Goal: Information Seeking & Learning: Find contact information

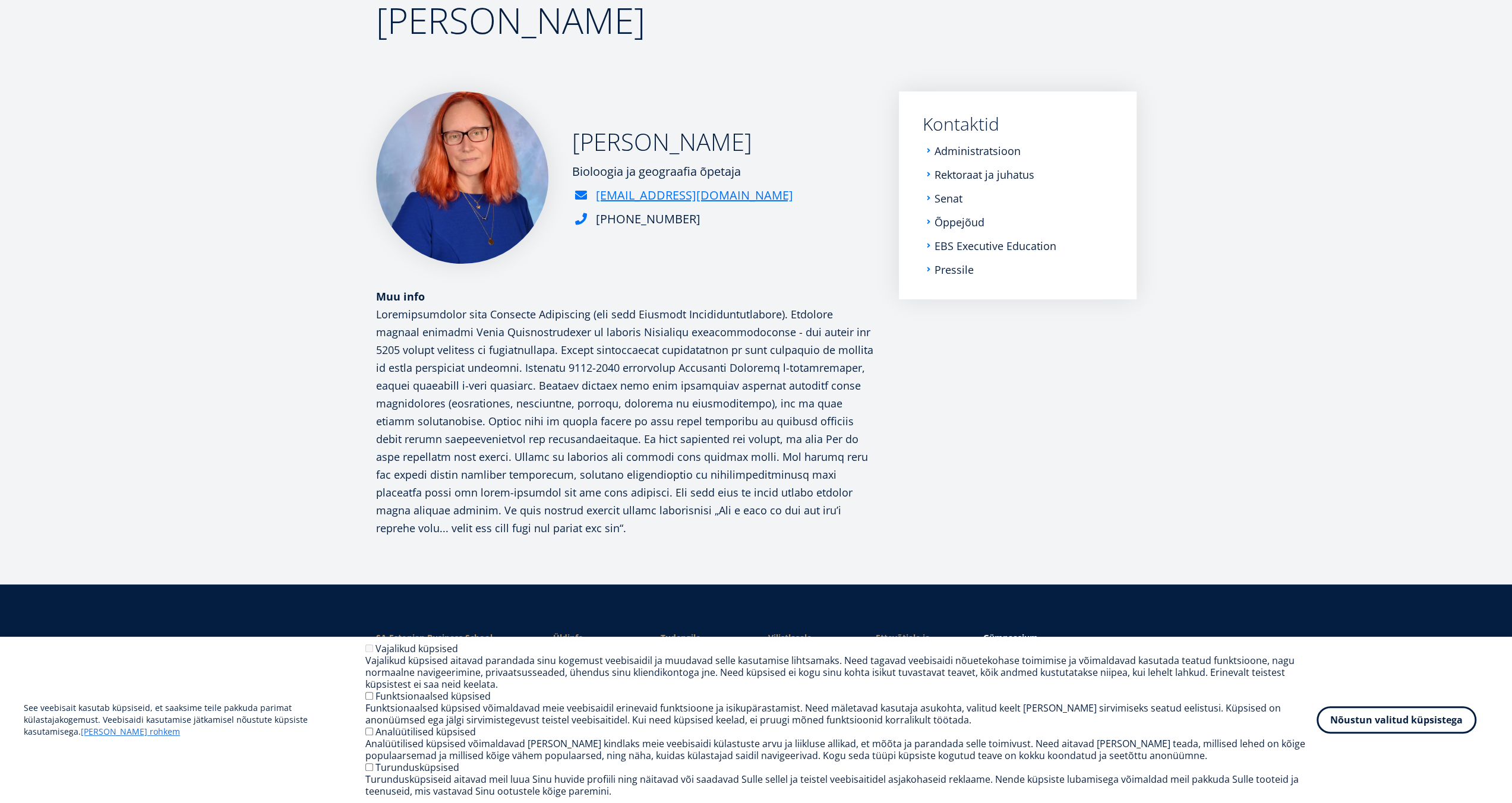
scroll to position [119, 0]
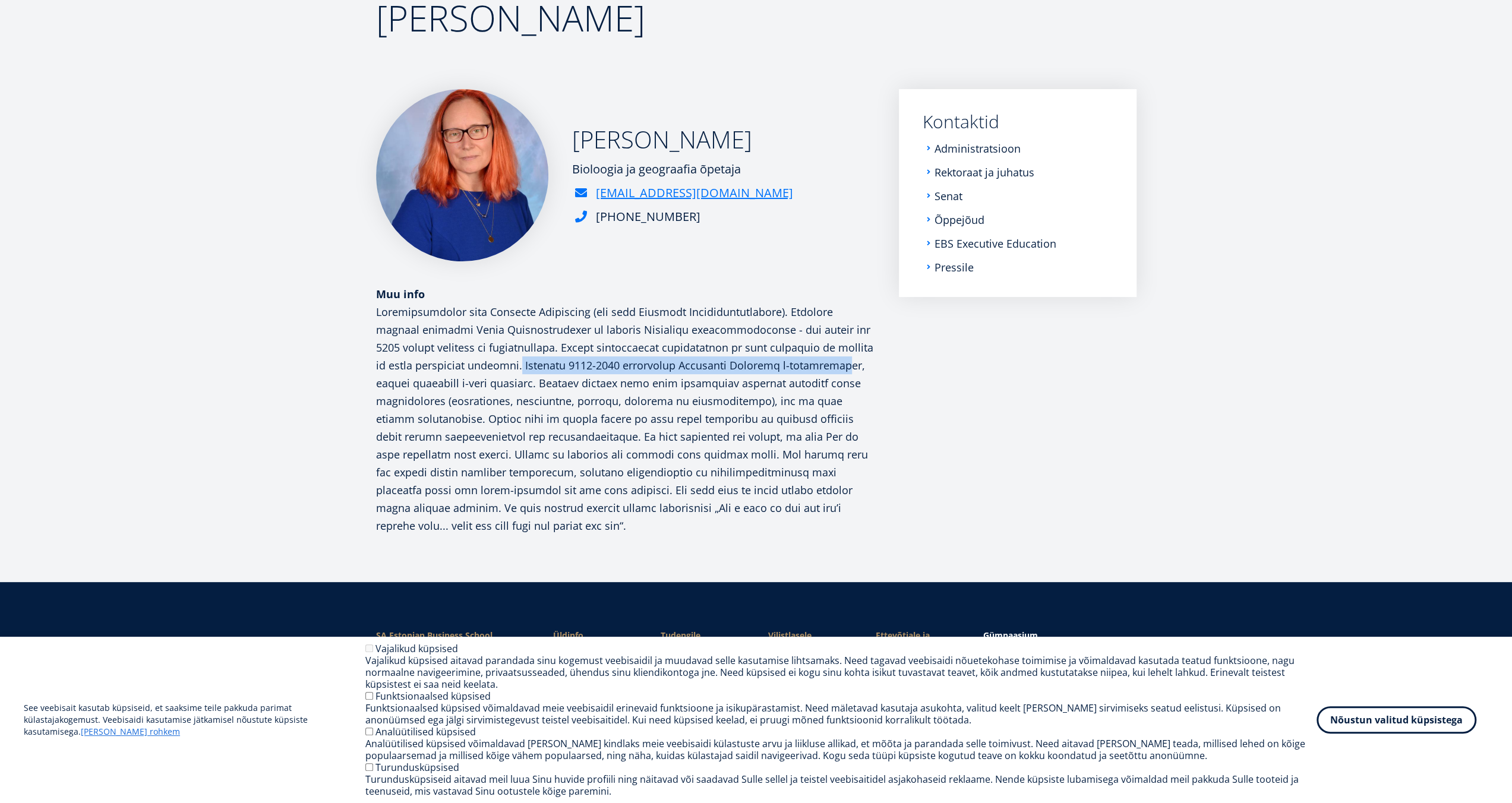
drag, startPoint x: 486, startPoint y: 367, endPoint x: 813, endPoint y: 365, distance: 327.0
click at [813, 365] on p at bounding box center [626, 418] width 499 height 231
click at [827, 365] on p at bounding box center [626, 418] width 499 height 231
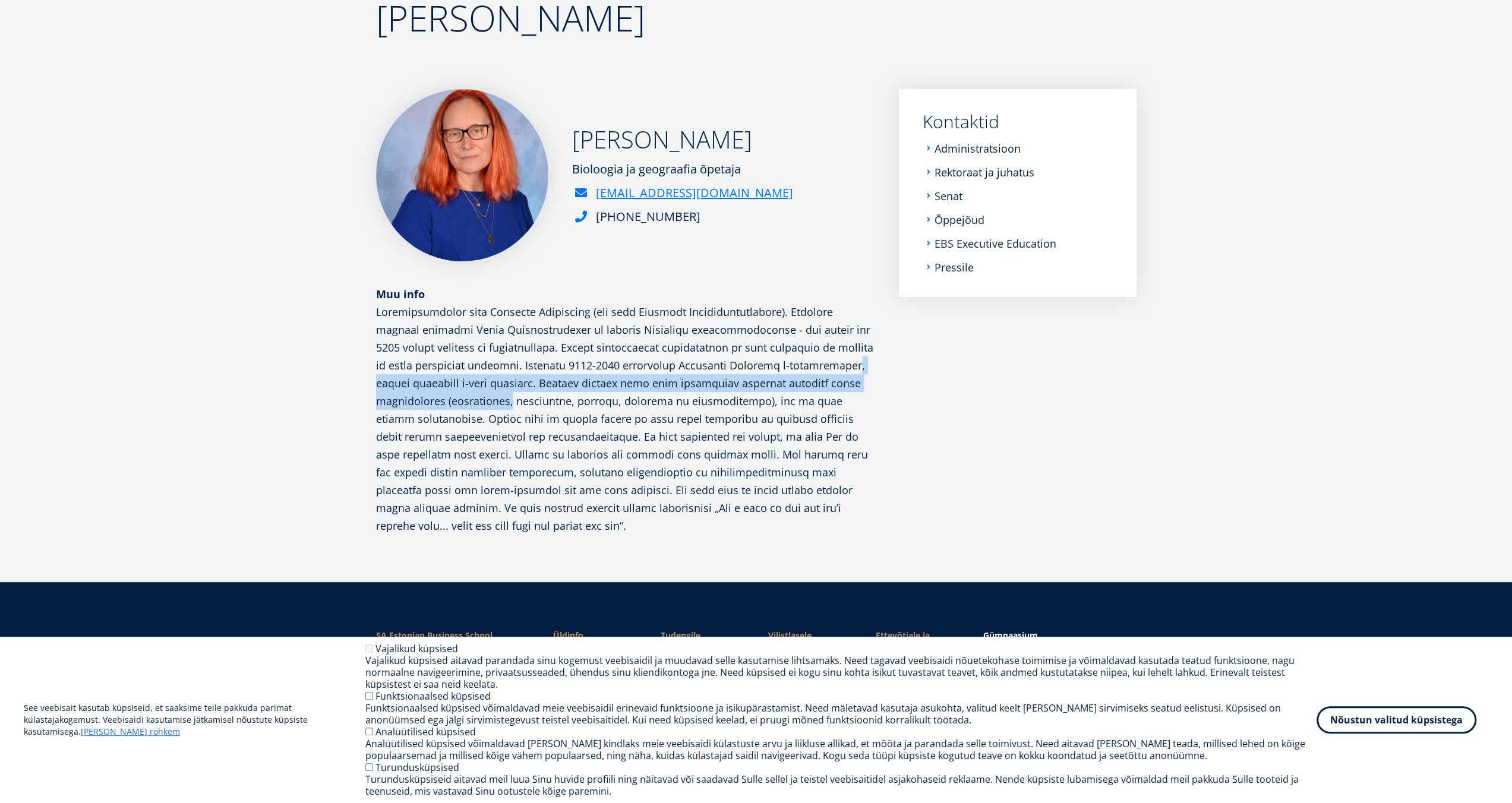
drag, startPoint x: 855, startPoint y: 369, endPoint x: 506, endPoint y: 393, distance: 349.8
click at [506, 393] on p at bounding box center [626, 418] width 499 height 231
click at [516, 389] on p at bounding box center [626, 418] width 499 height 231
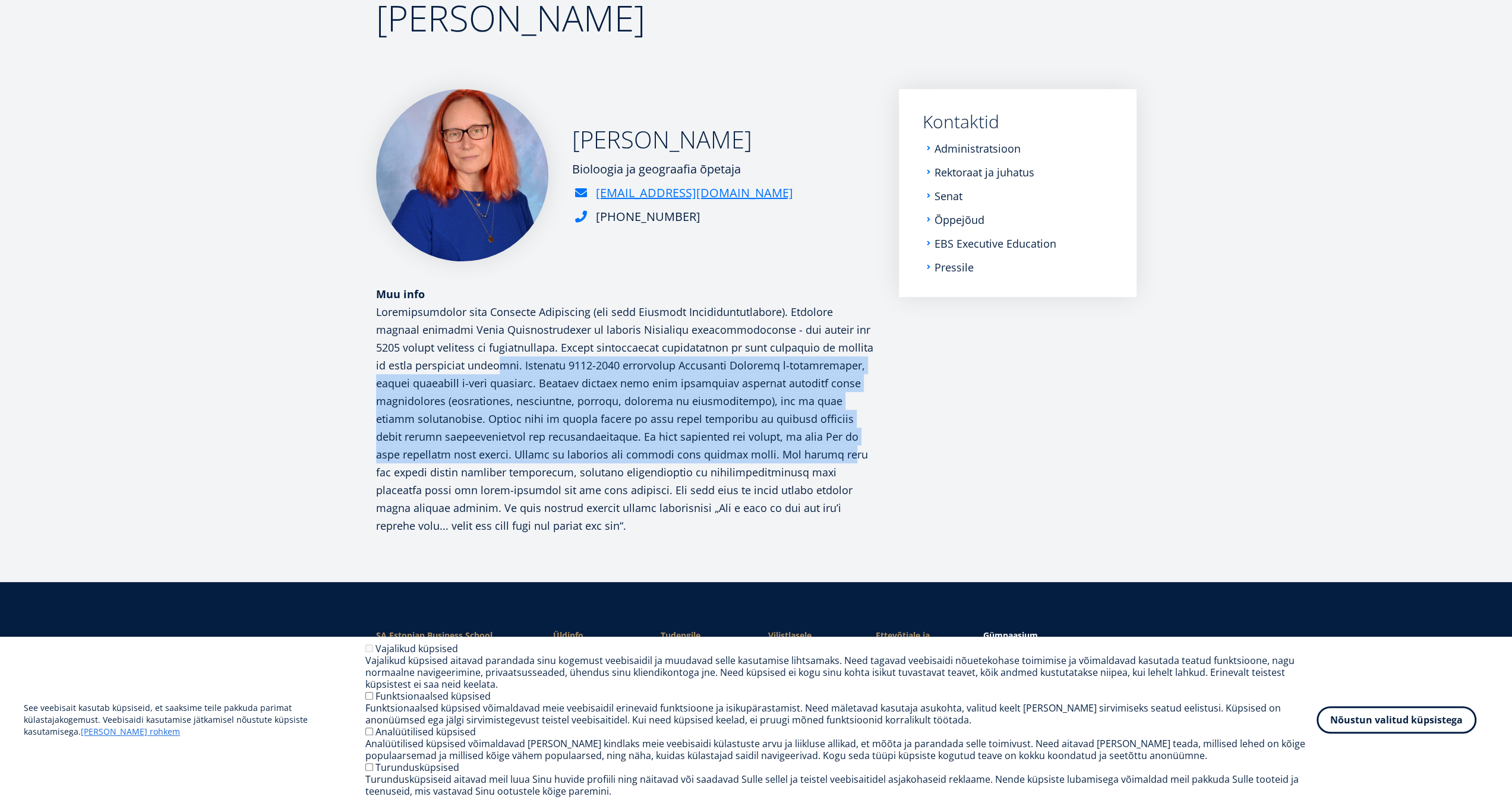
drag, startPoint x: 785, startPoint y: 427, endPoint x: 864, endPoint y: 460, distance: 85.6
click at [837, 459] on p at bounding box center [626, 418] width 499 height 231
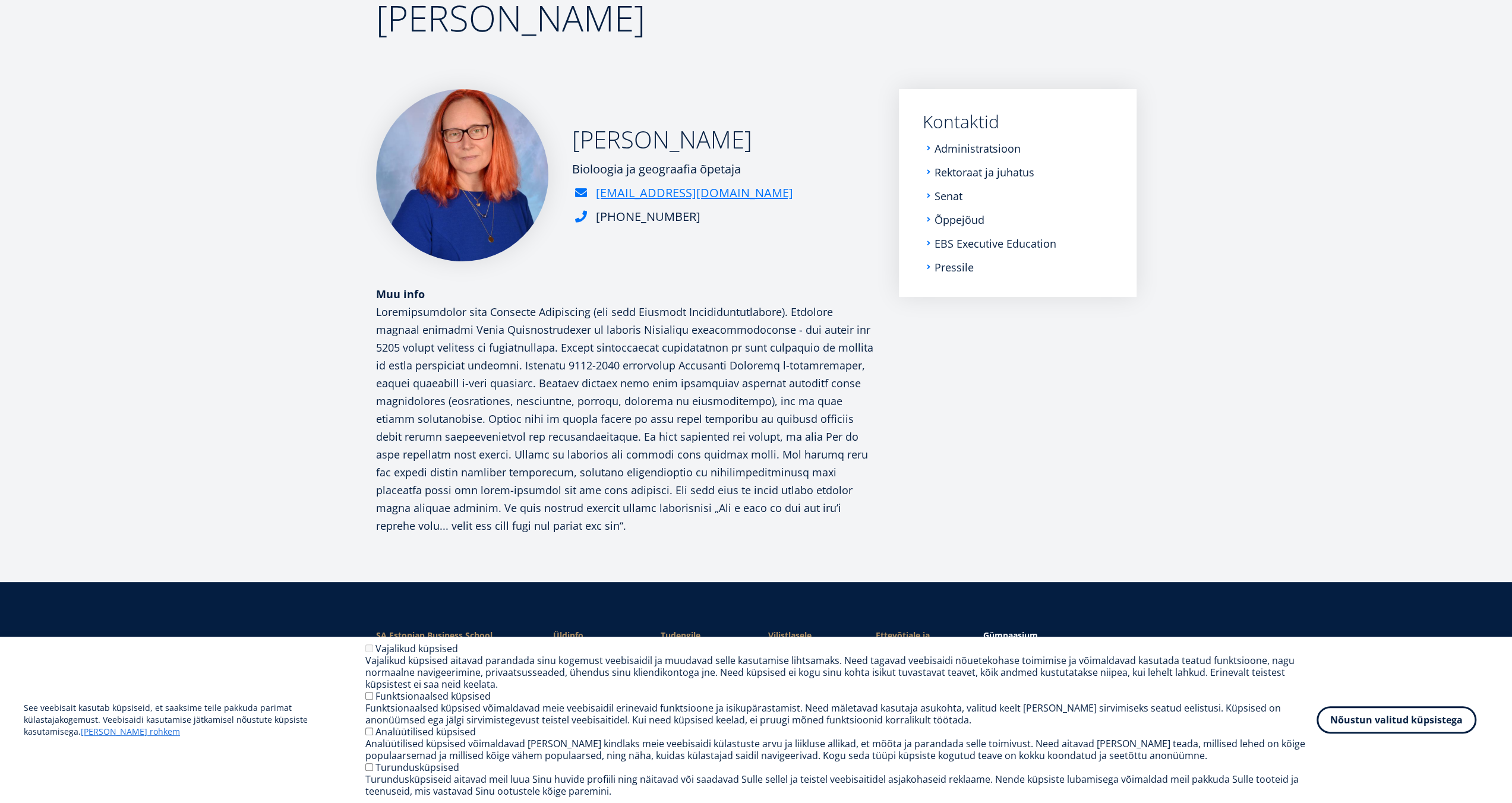
drag, startPoint x: 930, startPoint y: 471, endPoint x: 911, endPoint y: 470, distance: 19.0
click at [924, 471] on aside "Submenu Kontaktid Administratsioon Rektoraat ja juhatus Senat Õppejõud EBS Exec…" at bounding box center [1018, 312] width 238 height 446
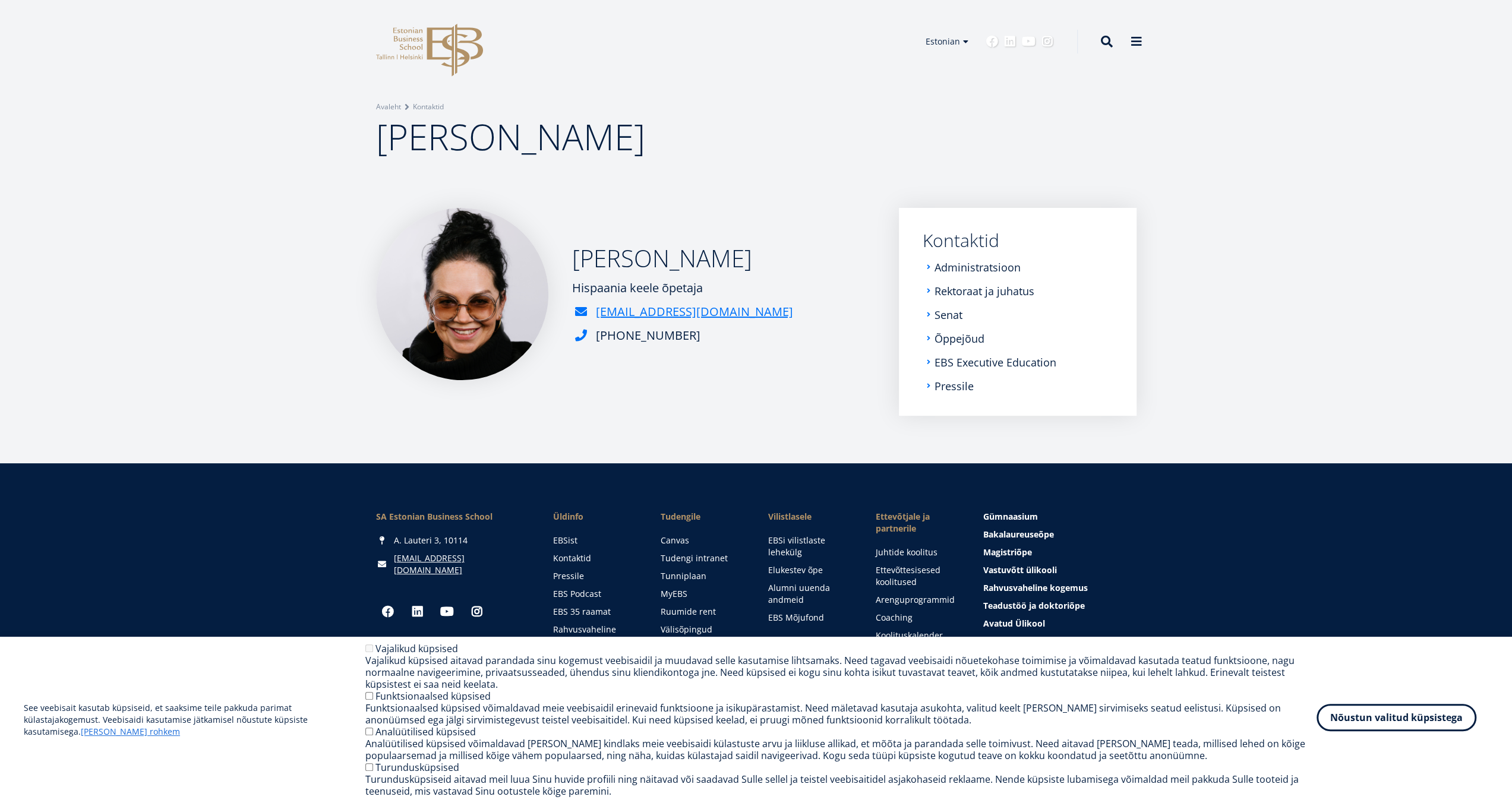
click at [1396, 715] on button "Nõustun valitud küpsistega" at bounding box center [1397, 717] width 160 height 27
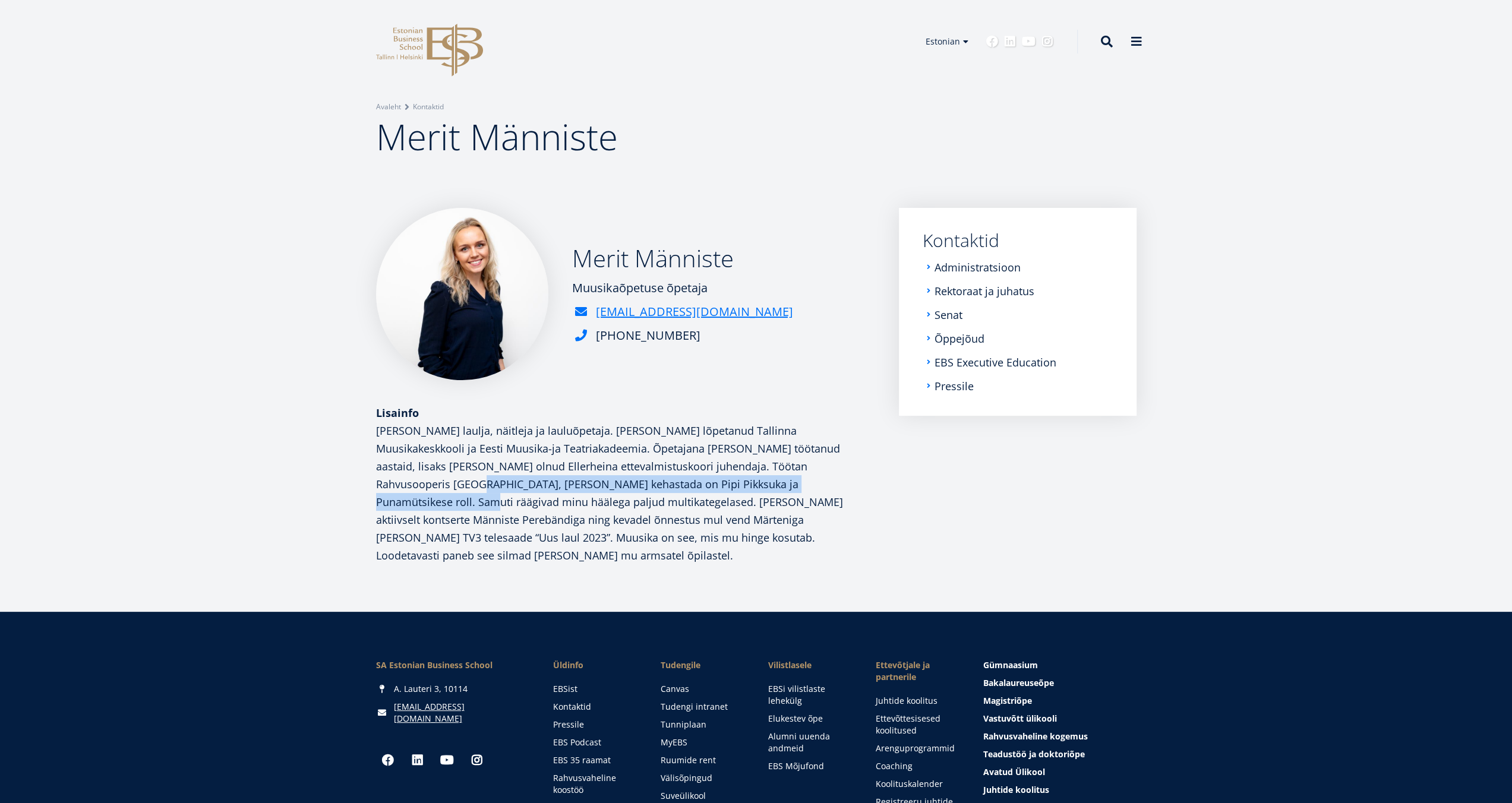
drag, startPoint x: 675, startPoint y: 485, endPoint x: 755, endPoint y: 468, distance: 81.8
click at [755, 468] on p "[PERSON_NAME] laulja, näitleja ja lauluõpetaja. [PERSON_NAME] lõpetanud Tallinn…" at bounding box center [626, 493] width 499 height 143
click at [721, 528] on p "[PERSON_NAME] laulja, näitleja ja lauluõpetaja. [PERSON_NAME] lõpetanud Tallinn…" at bounding box center [626, 493] width 499 height 143
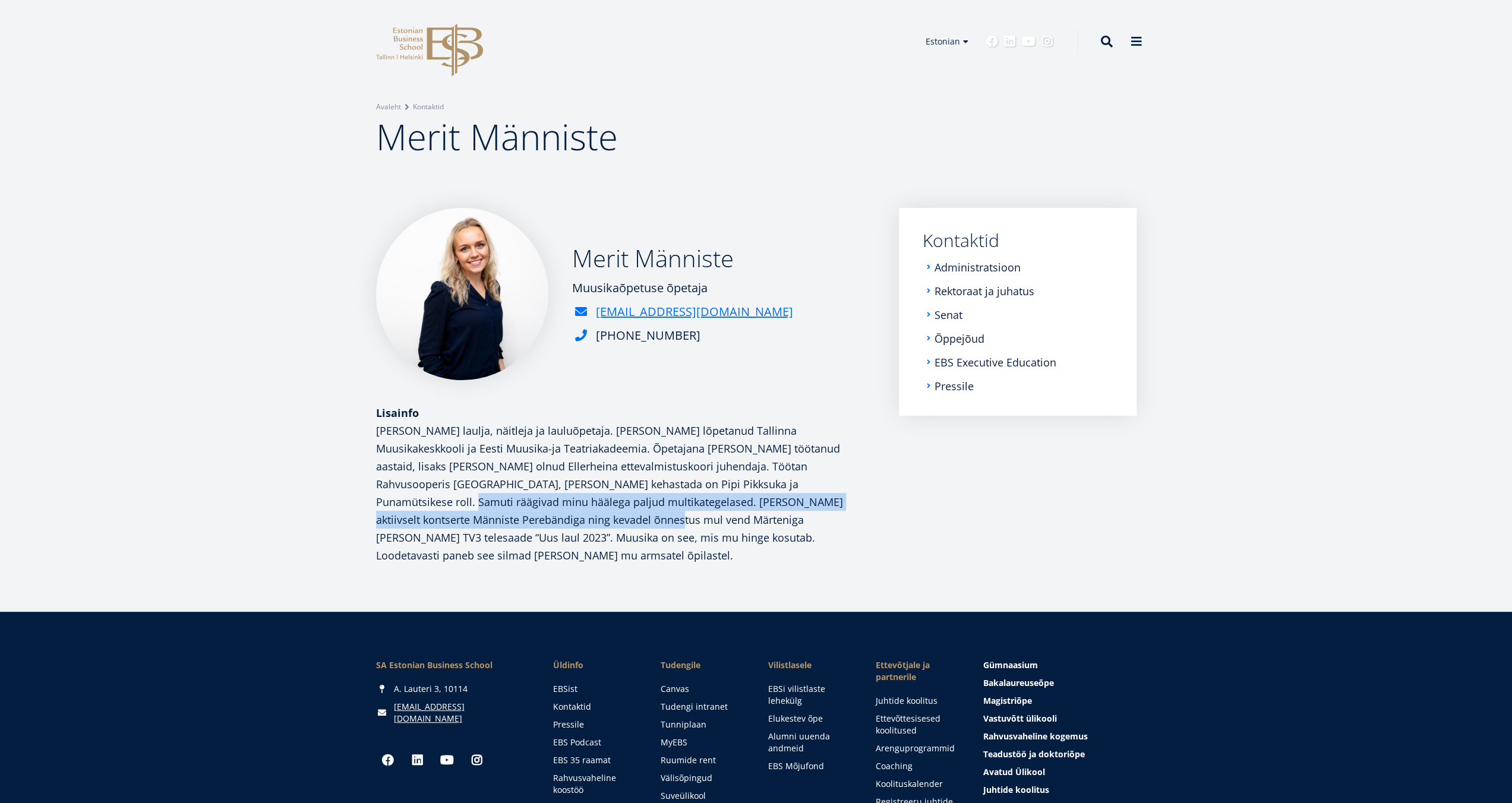
drag, startPoint x: 664, startPoint y: 487, endPoint x: 840, endPoint y: 510, distance: 177.5
click at [840, 510] on p "[PERSON_NAME] laulja, näitleja ja lauluõpetaja. [PERSON_NAME] lõpetanud Tallinn…" at bounding box center [626, 493] width 499 height 143
click at [864, 507] on p "[PERSON_NAME] laulja, näitleja ja lauluõpetaja. [PERSON_NAME] lõpetanud Tallinn…" at bounding box center [626, 493] width 499 height 143
